Goal: Information Seeking & Learning: Learn about a topic

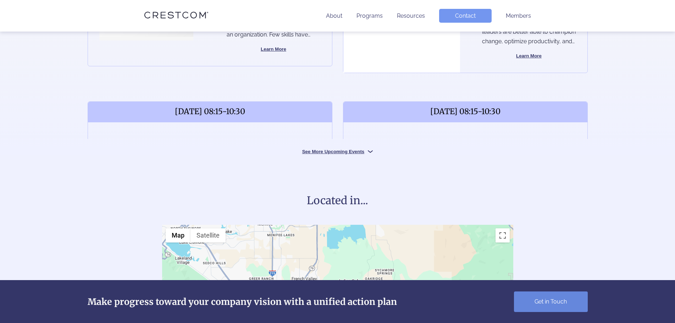
scroll to position [426, 0]
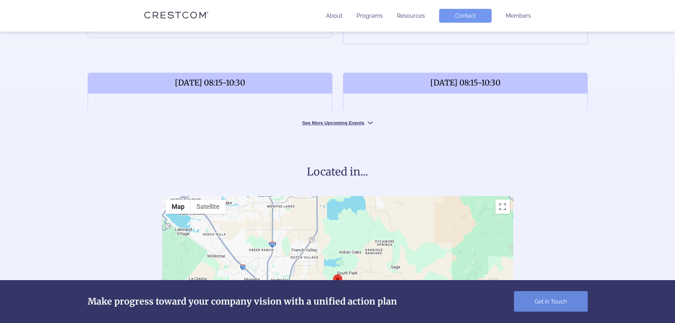
click at [349, 126] on button "See More Upcoming Events" at bounding box center [338, 122] width 106 height 7
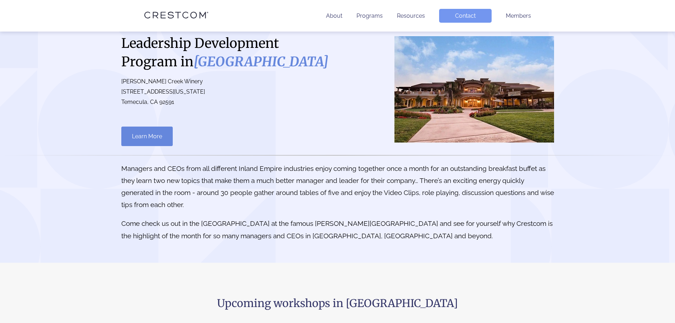
scroll to position [0, 0]
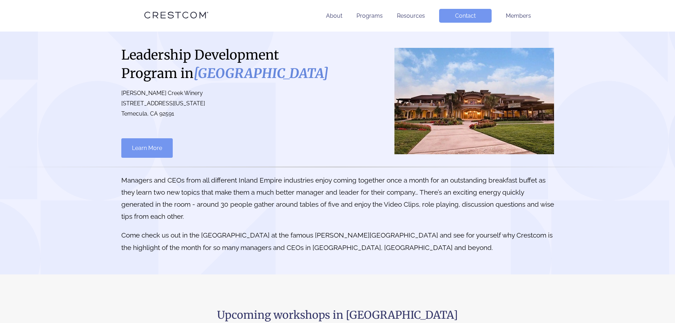
click at [155, 158] on link "Learn More" at bounding box center [146, 148] width 51 height 20
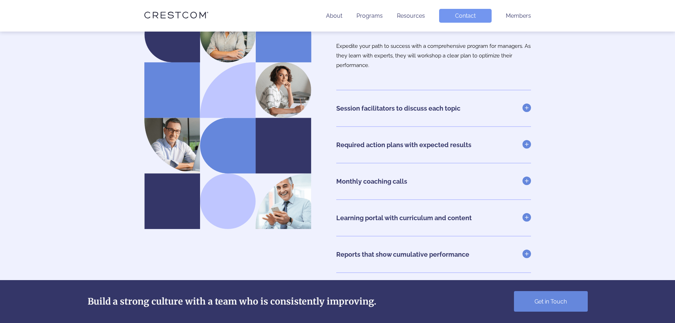
scroll to position [1562, 0]
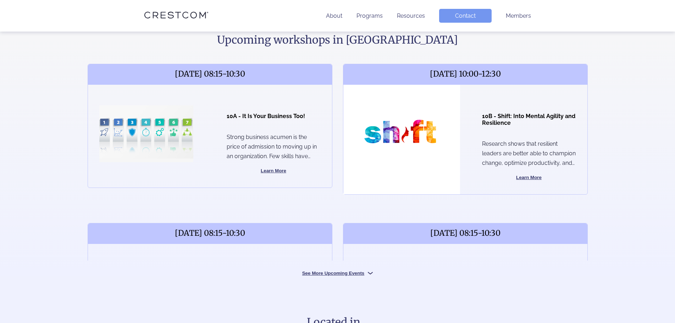
scroll to position [319, 0]
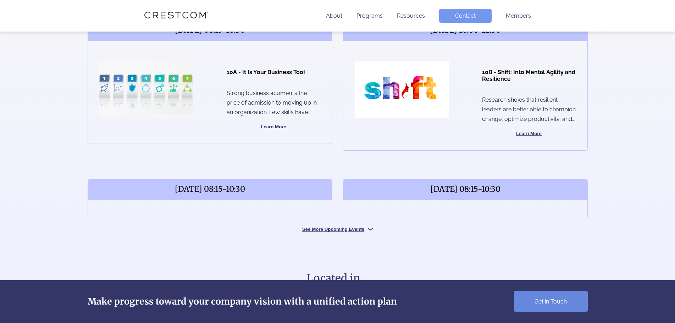
click at [348, 232] on button "See More Upcoming Events" at bounding box center [338, 229] width 106 height 7
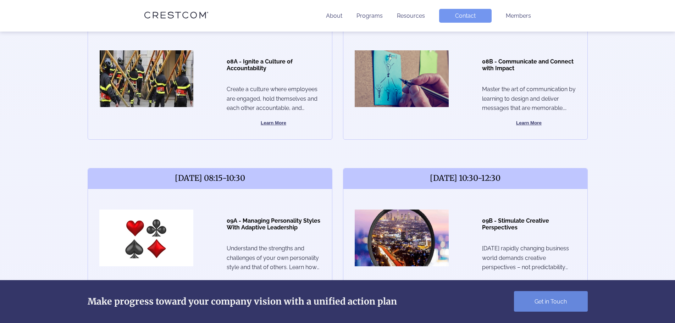
scroll to position [2059, 0]
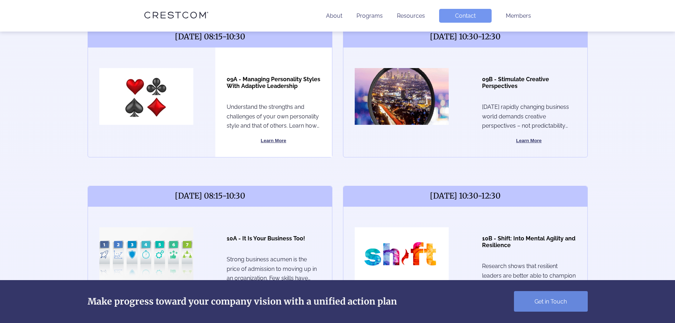
click at [277, 145] on button "Learn More" at bounding box center [274, 141] width 94 height 9
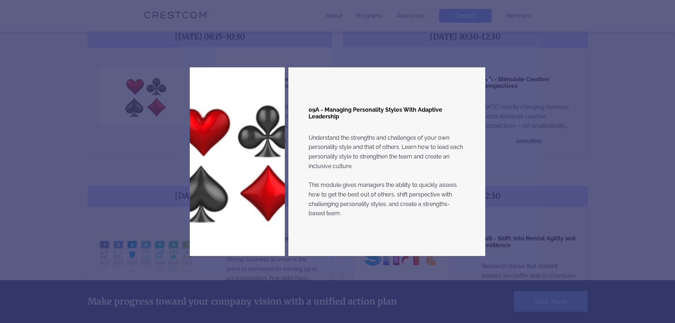
click at [642, 115] on div "09A - Managing Personality Styles With Adaptive Leadership Understand the stren…" at bounding box center [337, 161] width 675 height 323
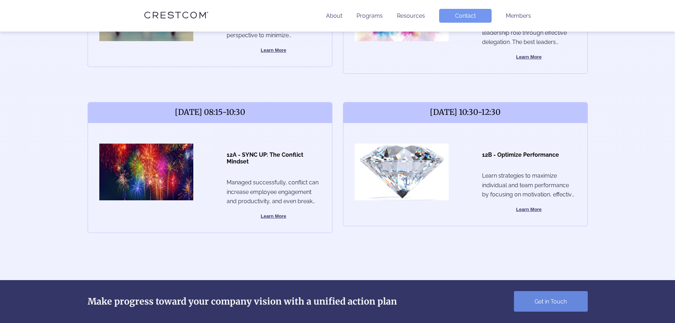
scroll to position [2452, 0]
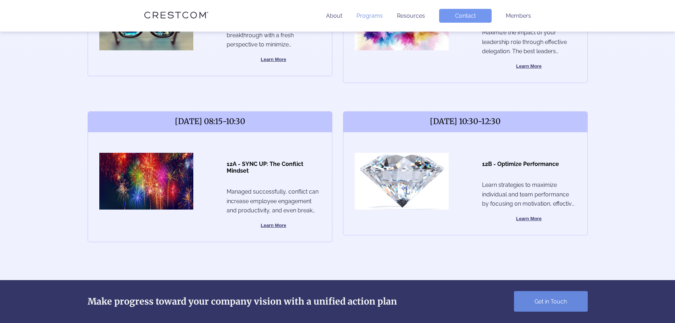
click at [369, 16] on link "Programs" at bounding box center [370, 15] width 26 height 7
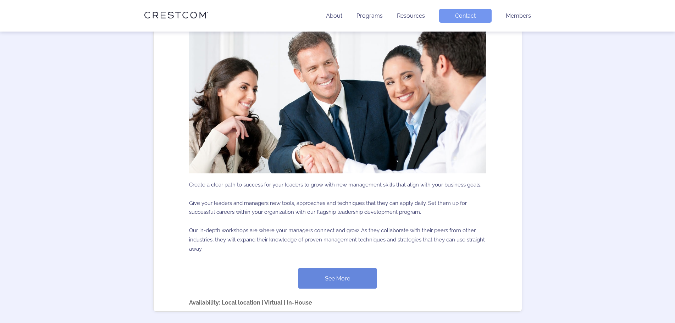
scroll to position [355, 0]
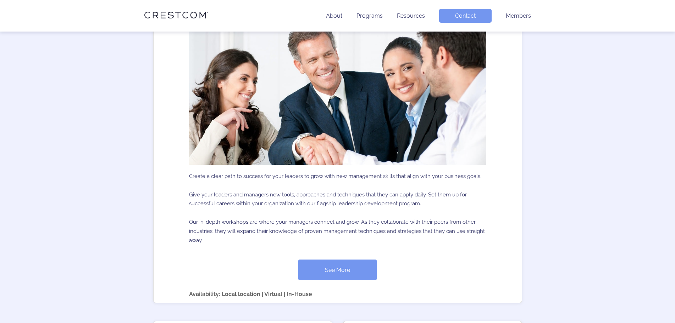
click at [347, 267] on link "See More" at bounding box center [338, 270] width 78 height 21
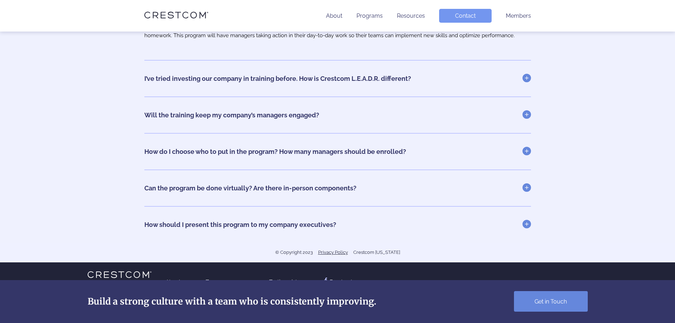
scroll to position [2808, 0]
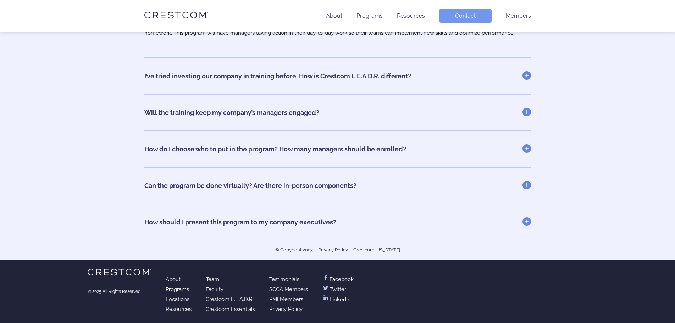
click at [529, 186] on link "Can the program be done virtually? Are there in-person components?" at bounding box center [337, 185] width 387 height 7
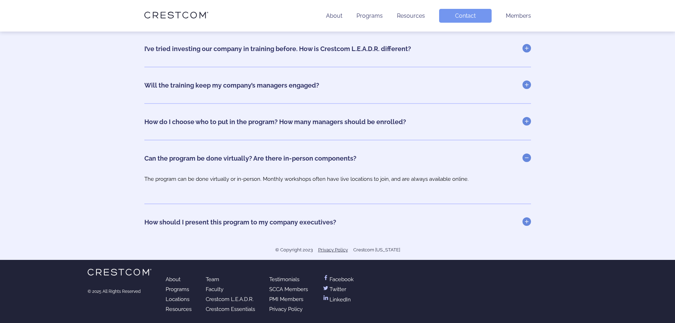
click at [181, 289] on link "Programs" at bounding box center [177, 289] width 23 height 6
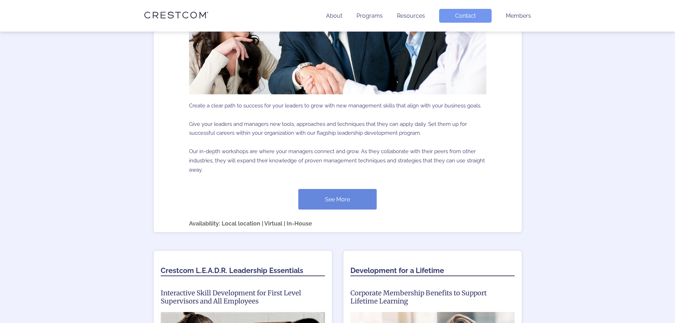
scroll to position [426, 0]
click at [332, 203] on link "See More" at bounding box center [338, 199] width 78 height 21
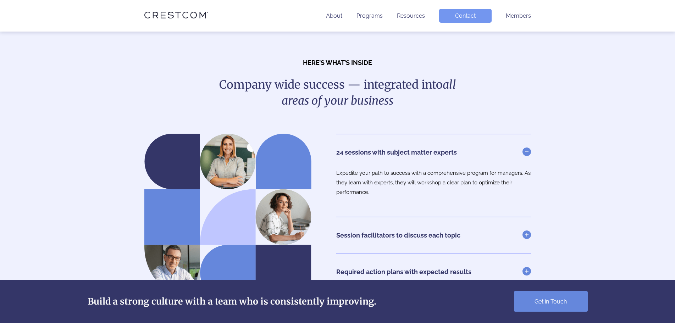
scroll to position [1491, 0]
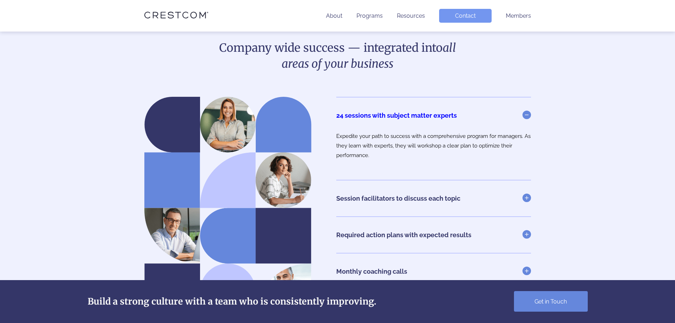
click at [529, 115] on link "24 sessions with subject matter experts" at bounding box center [433, 115] width 195 height 7
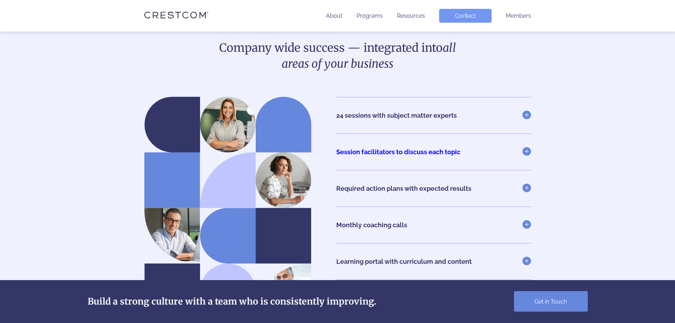
click at [525, 153] on link "Session facilitators to discuss each topic" at bounding box center [433, 151] width 195 height 7
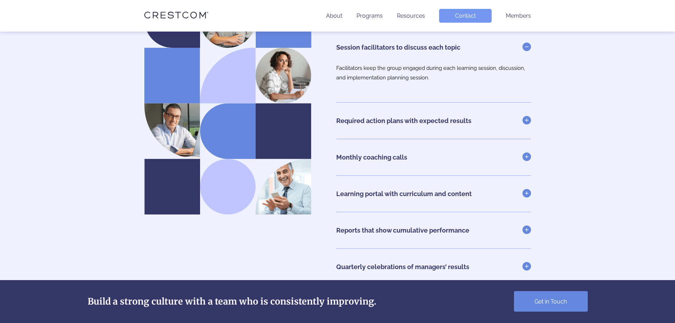
scroll to position [1597, 0]
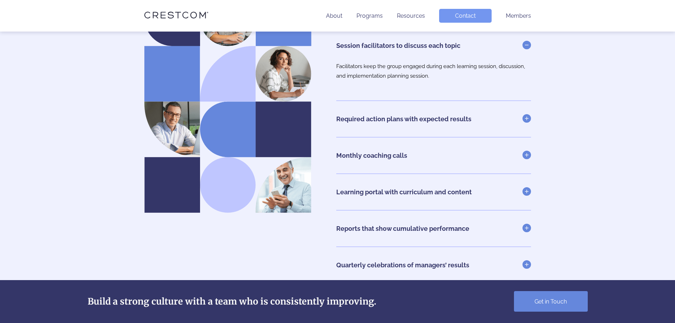
click at [527, 121] on link "Required action plans with expected results" at bounding box center [433, 118] width 195 height 7
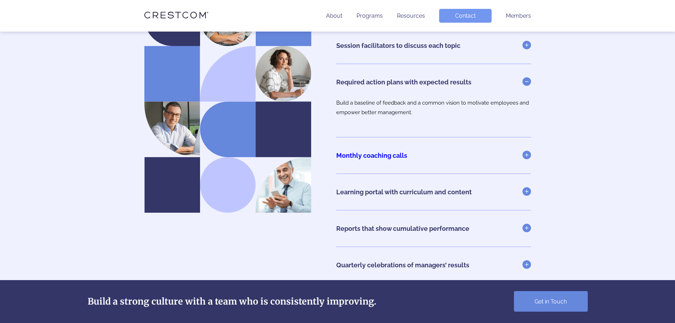
click at [526, 158] on link "Monthly coaching calls" at bounding box center [433, 155] width 195 height 7
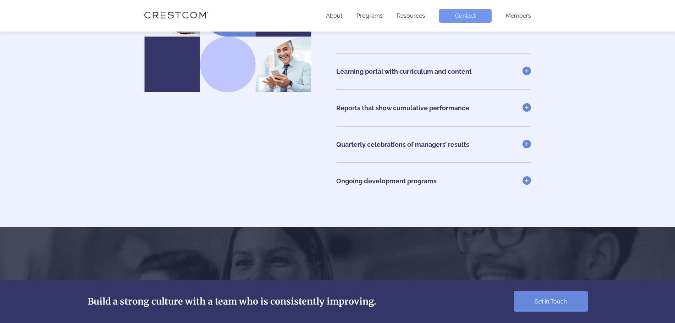
scroll to position [1739, 0]
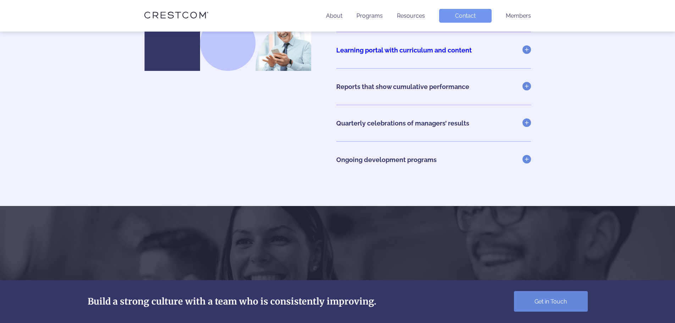
click at [530, 48] on link "Learning portal with curriculum and content" at bounding box center [433, 49] width 195 height 7
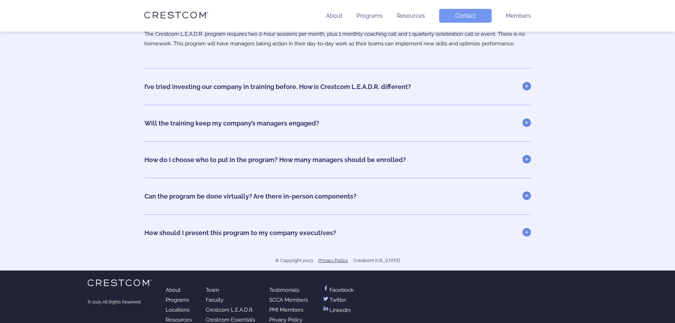
scroll to position [2798, 0]
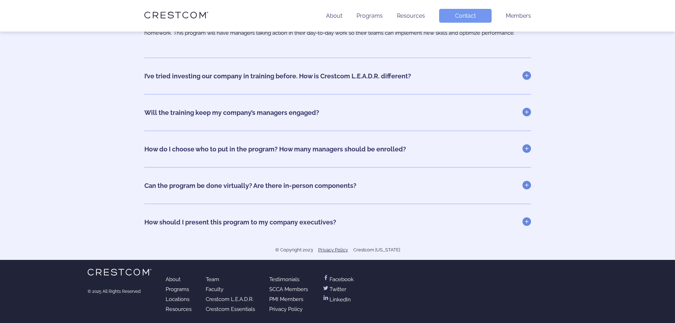
click at [189, 301] on link "Locations" at bounding box center [178, 299] width 24 height 6
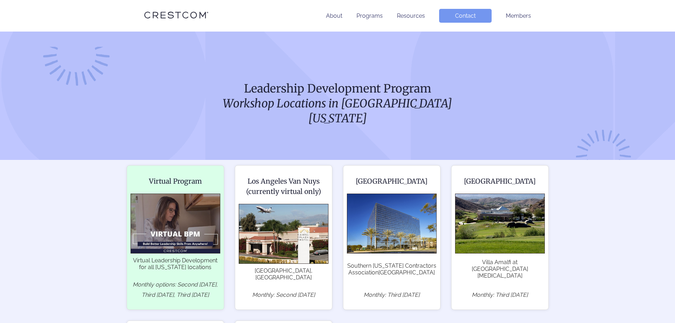
click at [207, 281] on icon "Monthly options: Second Friday, Third Tuesday, Third Thursday" at bounding box center [175, 289] width 85 height 17
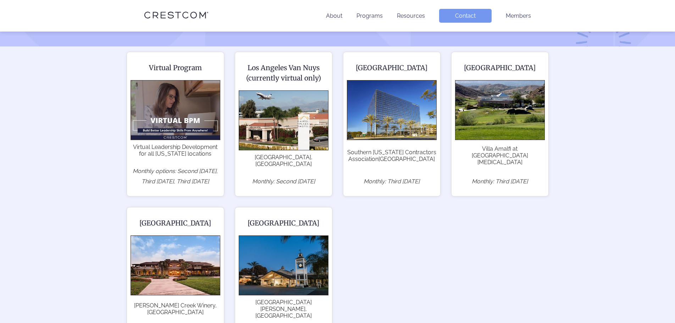
scroll to position [142, 0]
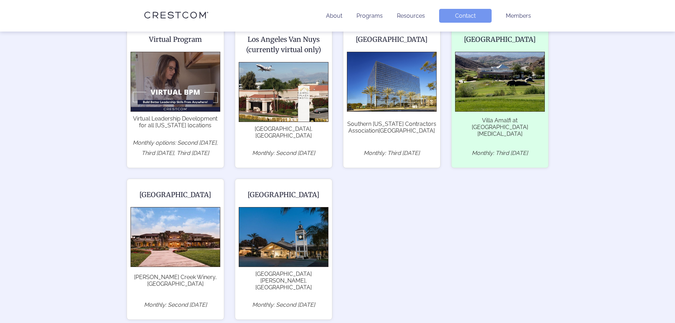
click at [475, 122] on span "Villa Amalfi at Hidden Valley Golf Club, Norco, CA 92860" at bounding box center [500, 127] width 90 height 24
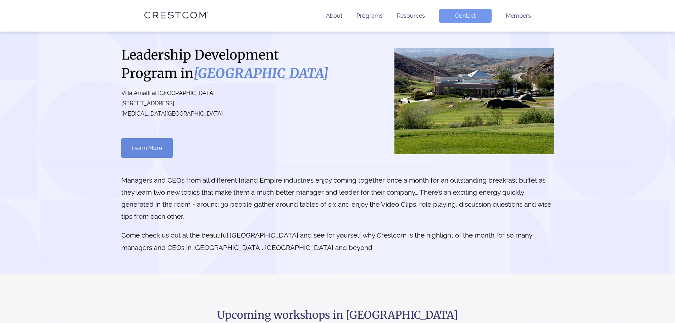
scroll to position [142, 0]
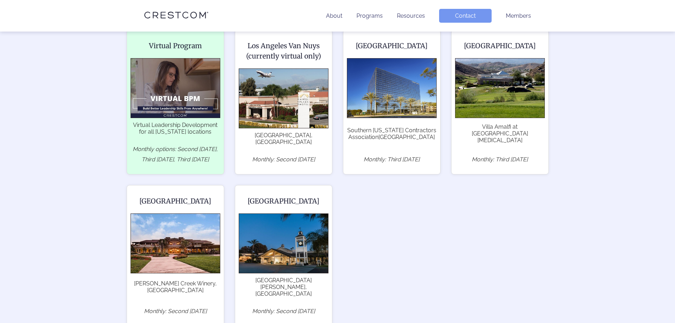
scroll to position [142, 0]
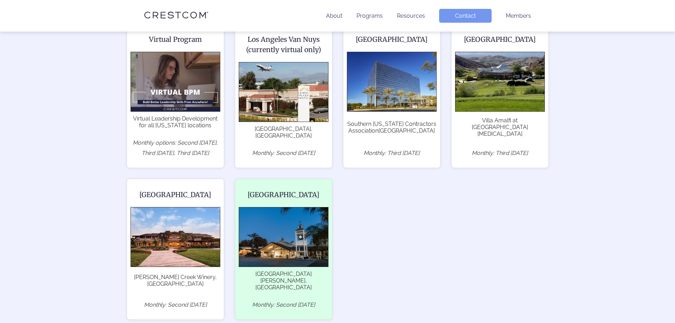
click at [290, 271] on span "La Valle Coastal Club, Rancho Santa Fe, CA 92091" at bounding box center [284, 281] width 90 height 20
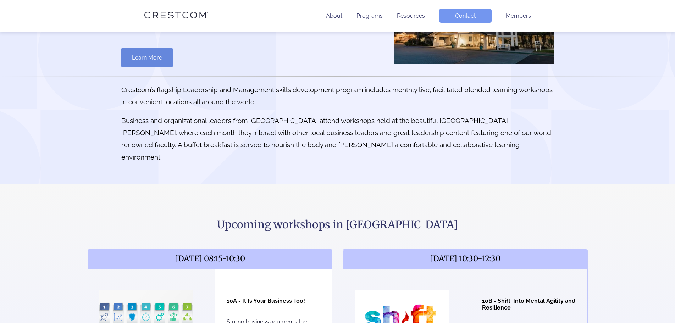
scroll to position [142, 0]
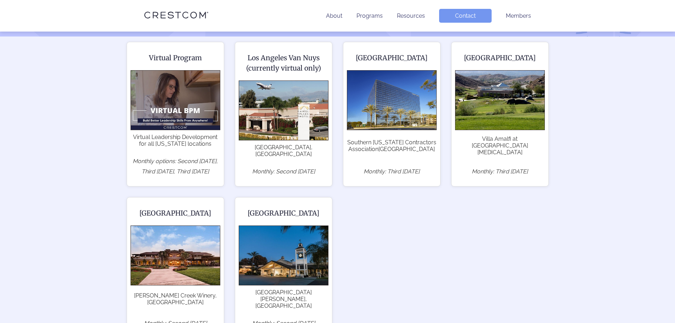
scroll to position [142, 0]
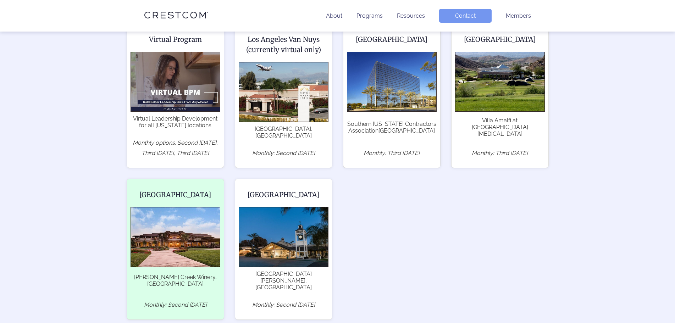
click at [172, 271] on span "Wilson Creek Winery, Temecula, CA 92591" at bounding box center [176, 281] width 90 height 20
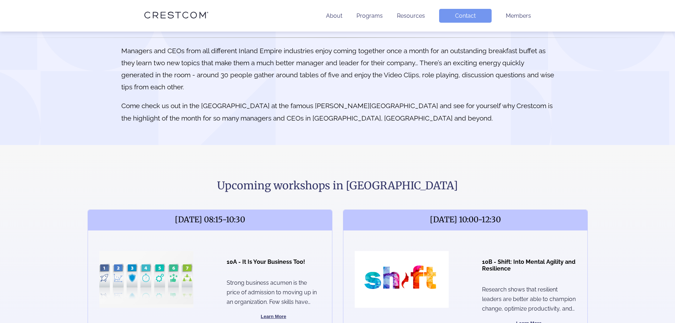
scroll to position [177, 0]
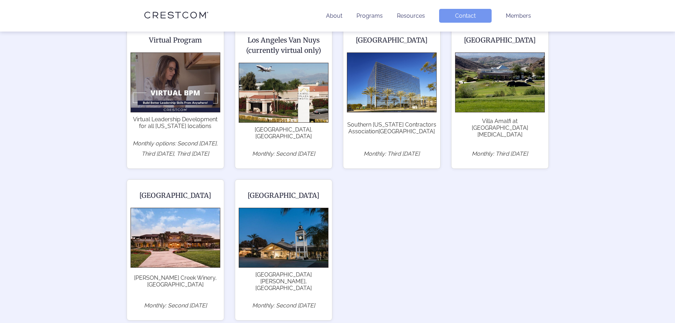
scroll to position [142, 0]
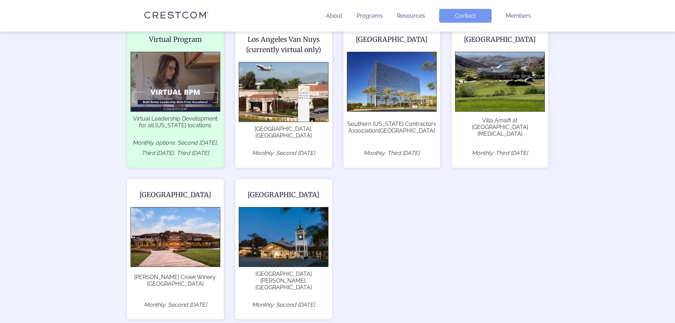
click at [198, 139] on icon "Monthly options: Second [DATE], Third [DATE], Third [DATE]" at bounding box center [175, 147] width 85 height 17
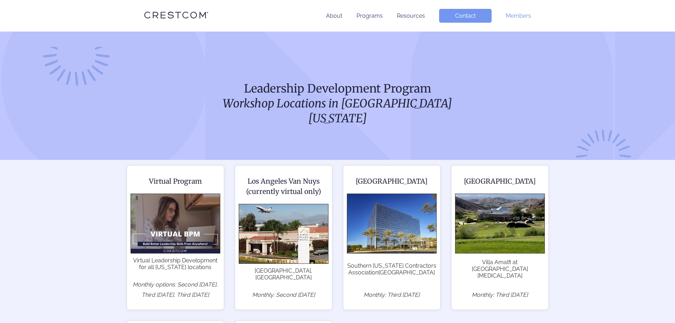
click at [512, 15] on link "Members" at bounding box center [518, 15] width 25 height 7
